Goal: Navigation & Orientation: Find specific page/section

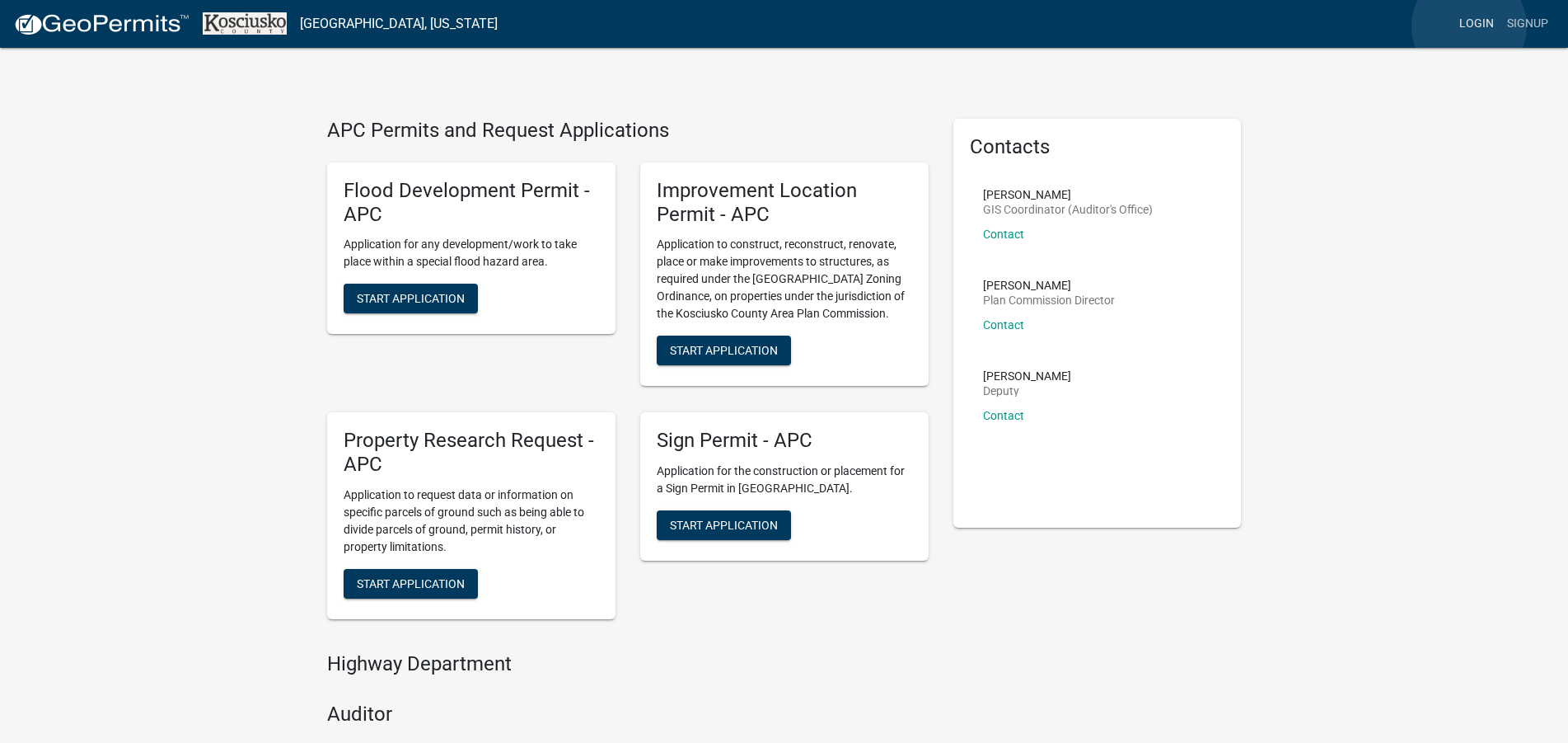
click at [1469, 26] on link "Login" at bounding box center [1477, 24] width 48 height 32
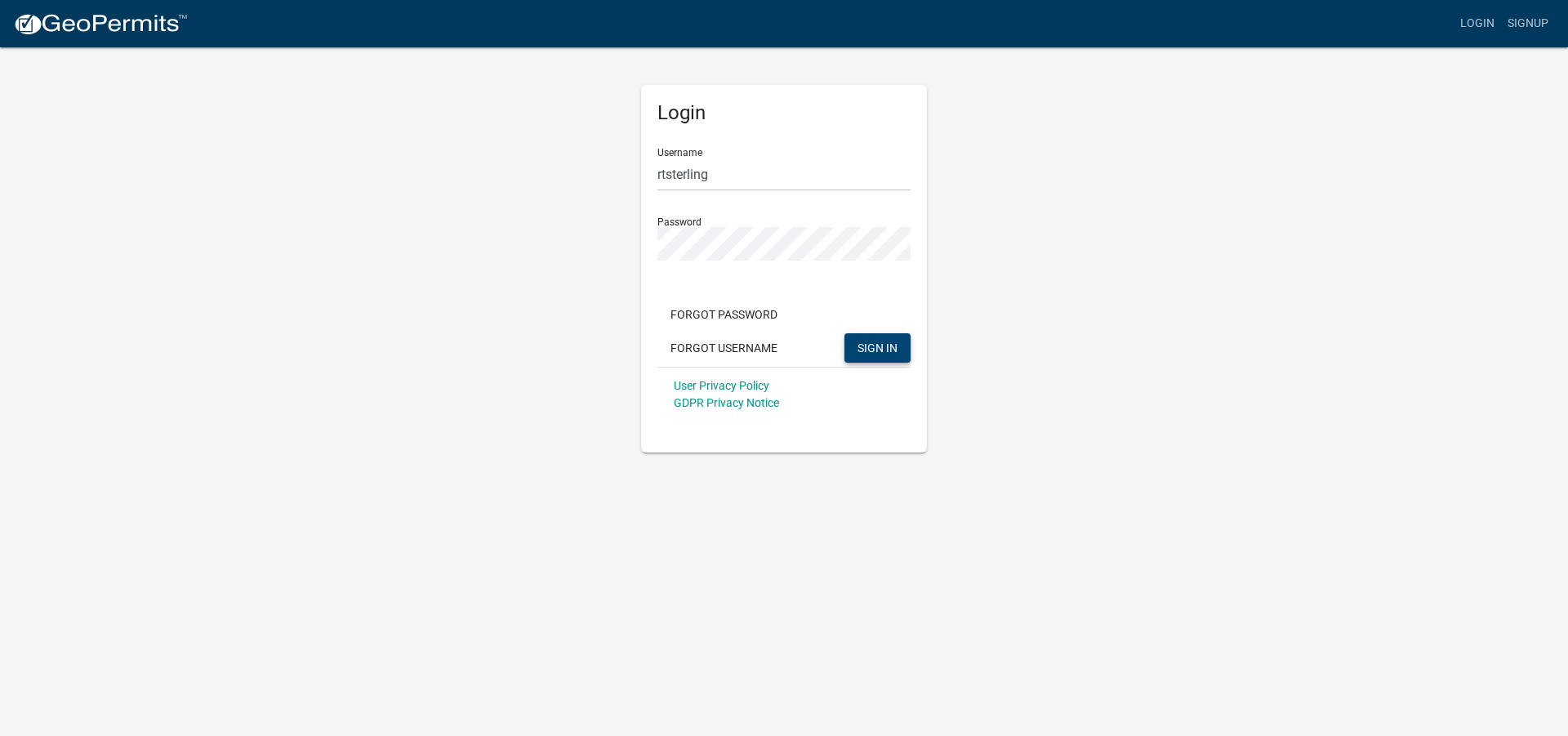
click at [894, 338] on button "SIGN IN" at bounding box center [877, 348] width 66 height 30
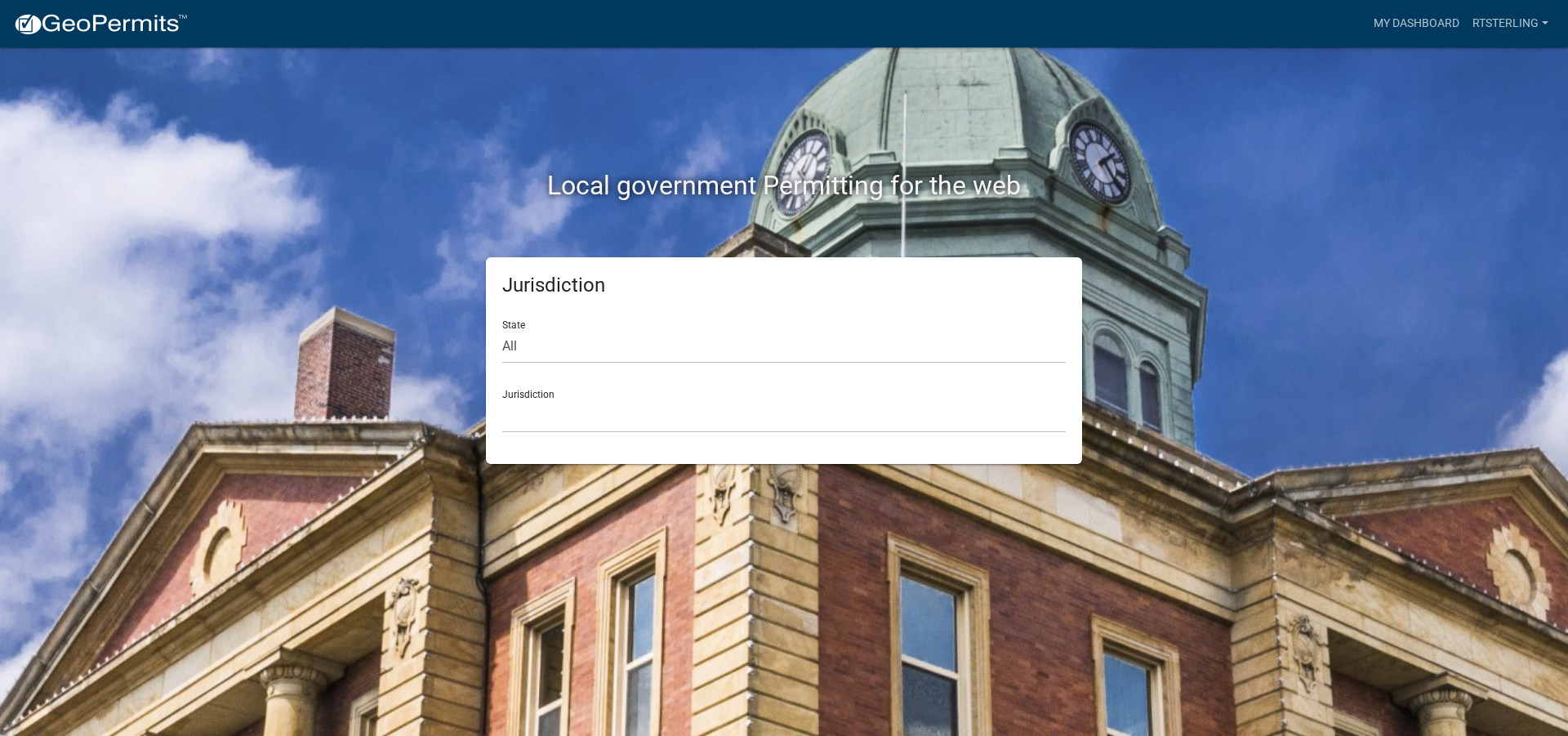
click at [593, 364] on form "State All [US_STATE] [US_STATE] [US_STATE] [US_STATE] [US_STATE] [US_STATE] [US…" at bounding box center [784, 370] width 564 height 126
click at [502, 330] on select "All [US_STATE] [US_STATE] [US_STATE] [US_STATE] [US_STATE] [US_STATE] [US_STATE…" at bounding box center [784, 347] width 564 height 34
select select "[US_STATE]"
click option "[US_STATE]" at bounding box center [0, 0] width 0 height 0
click at [502, 399] on select "City of [GEOGRAPHIC_DATA], [US_STATE] City of [GEOGRAPHIC_DATA], [US_STATE] Cit…" at bounding box center [784, 416] width 564 height 34
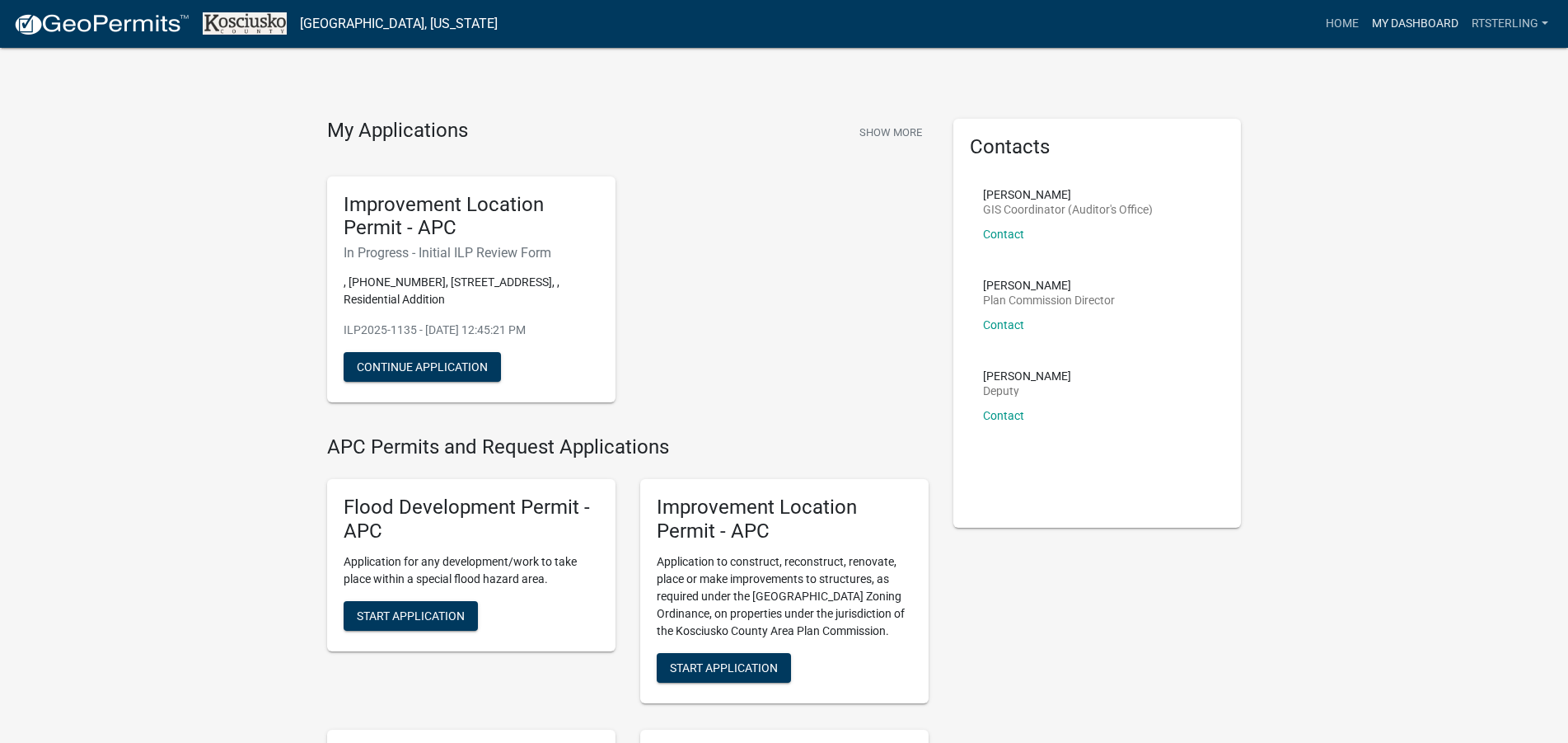
click at [1392, 29] on link "My Dashboard" at bounding box center [1415, 24] width 100 height 32
